Goal: Transaction & Acquisition: Purchase product/service

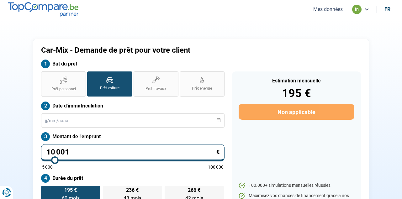
click at [320, 10] on button "Mes données" at bounding box center [327, 9] width 33 height 7
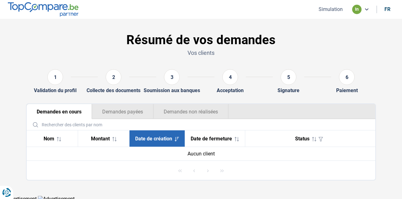
click at [284, 80] on div "5" at bounding box center [288, 77] width 16 height 16
click at [338, 77] on div "6" at bounding box center [346, 78] width 31 height 18
click at [345, 78] on div "6" at bounding box center [347, 77] width 16 height 16
click at [206, 153] on div "Aucun client" at bounding box center [201, 154] width 338 height 6
click at [132, 113] on button "Demandes payées" at bounding box center [122, 111] width 61 height 15
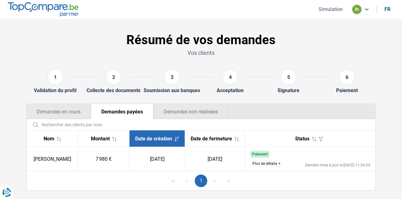
click at [188, 109] on button "Demandes non réalisées" at bounding box center [190, 111] width 75 height 15
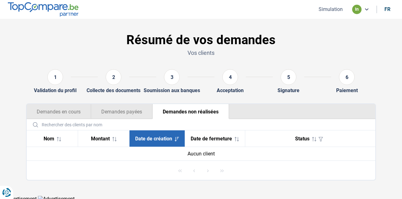
click at [126, 110] on button "Demandes payées" at bounding box center [121, 111] width 61 height 15
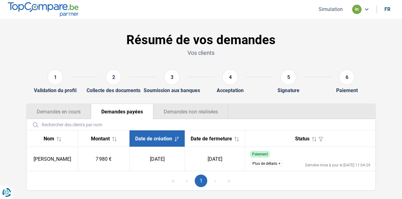
click at [258, 166] on button "Plus de détails" at bounding box center [266, 163] width 33 height 7
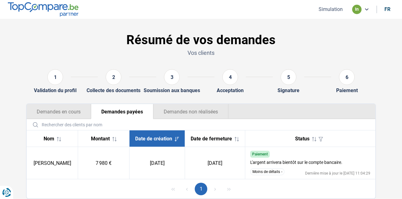
click at [66, 10] on img at bounding box center [43, 9] width 71 height 14
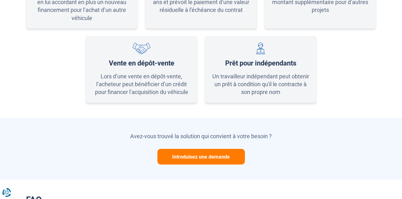
scroll to position [452, 0]
click at [129, 78] on div "Lors d’une vente en dépôt-vente, l’acheteur peut bénéficier d’un crédit pour fi…" at bounding box center [141, 85] width 98 height 24
click at [135, 61] on div "Vente en dépôt-vente" at bounding box center [142, 64] width 66 height 8
click at [135, 66] on div "Vente en dépôt-vente Lors d’une vente en dépôt-vente, l’acheteur peut bénéficie…" at bounding box center [142, 69] width 112 height 67
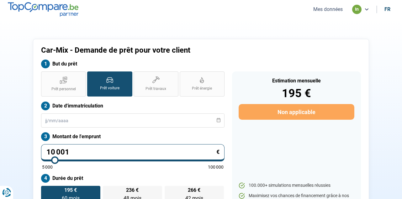
scroll to position [0, 0]
click at [55, 82] on label "Prêt personnel" at bounding box center [63, 83] width 45 height 25
click at [45, 76] on input "Prêt personnel" at bounding box center [43, 73] width 4 height 4
radio input "true"
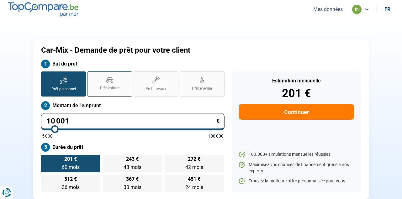
click at [113, 85] on label "Prêt voiture" at bounding box center [109, 83] width 45 height 25
click at [91, 76] on input "Prêt voiture" at bounding box center [89, 73] width 4 height 4
radio input "true"
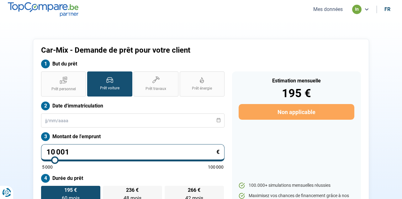
scroll to position [20, 0]
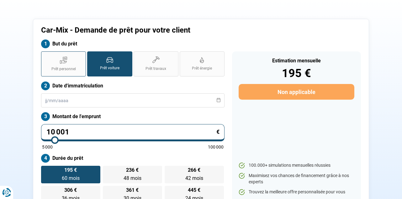
click at [57, 69] on span "Prêt personnel" at bounding box center [63, 68] width 24 height 5
click at [45, 55] on input "Prêt personnel" at bounding box center [43, 53] width 4 height 4
radio input "true"
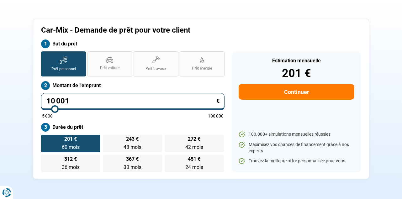
scroll to position [0, 0]
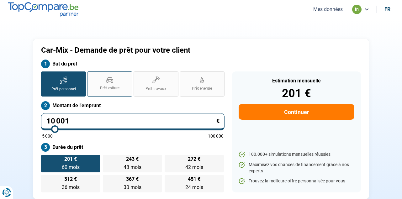
click at [117, 88] on span "Prêt voiture" at bounding box center [109, 88] width 19 height 5
click at [91, 76] on input "Prêt voiture" at bounding box center [89, 73] width 4 height 4
radio input "true"
